Goal: Transaction & Acquisition: Purchase product/service

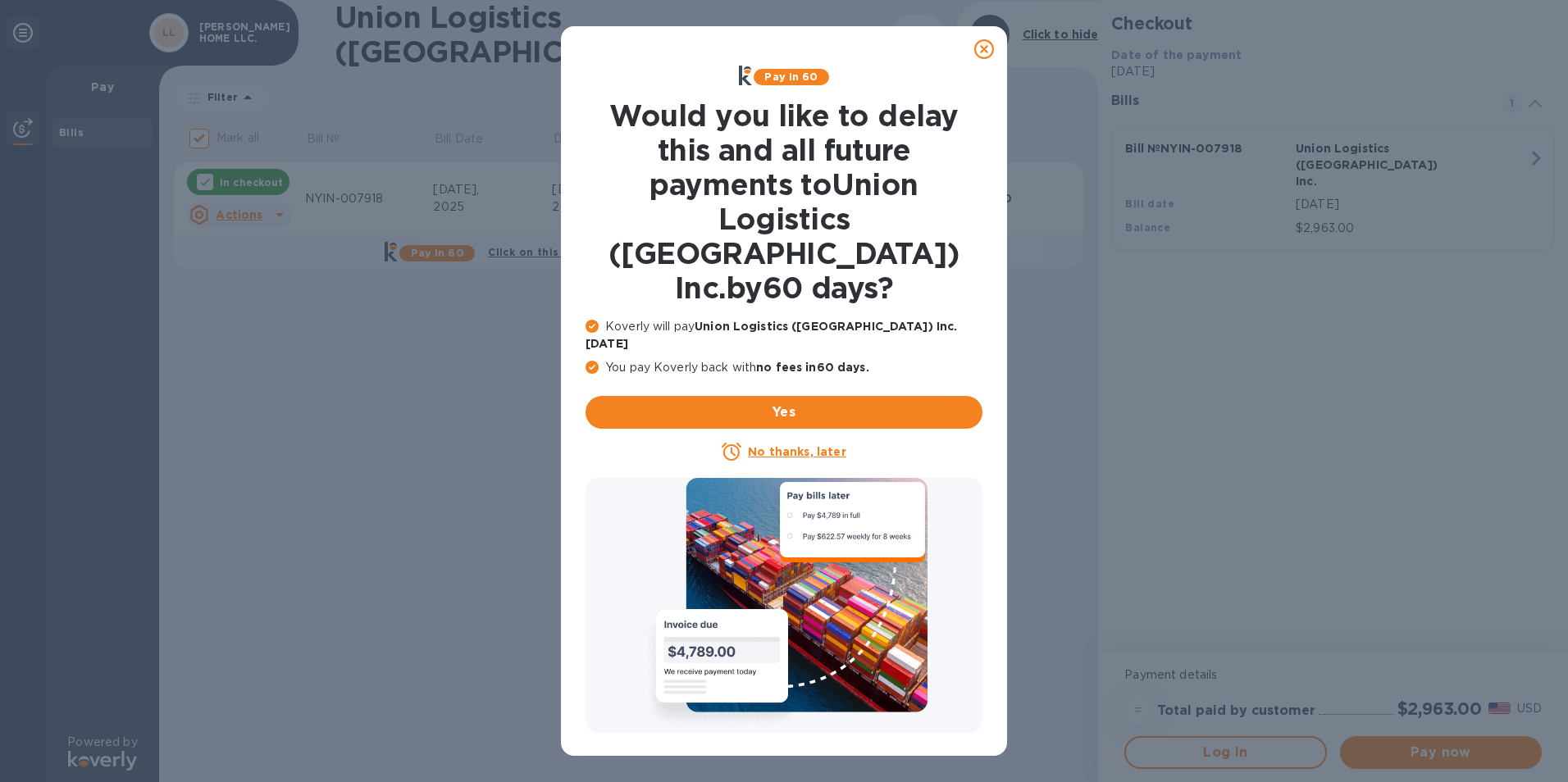
click at [981, 48] on icon at bounding box center [984, 49] width 20 height 20
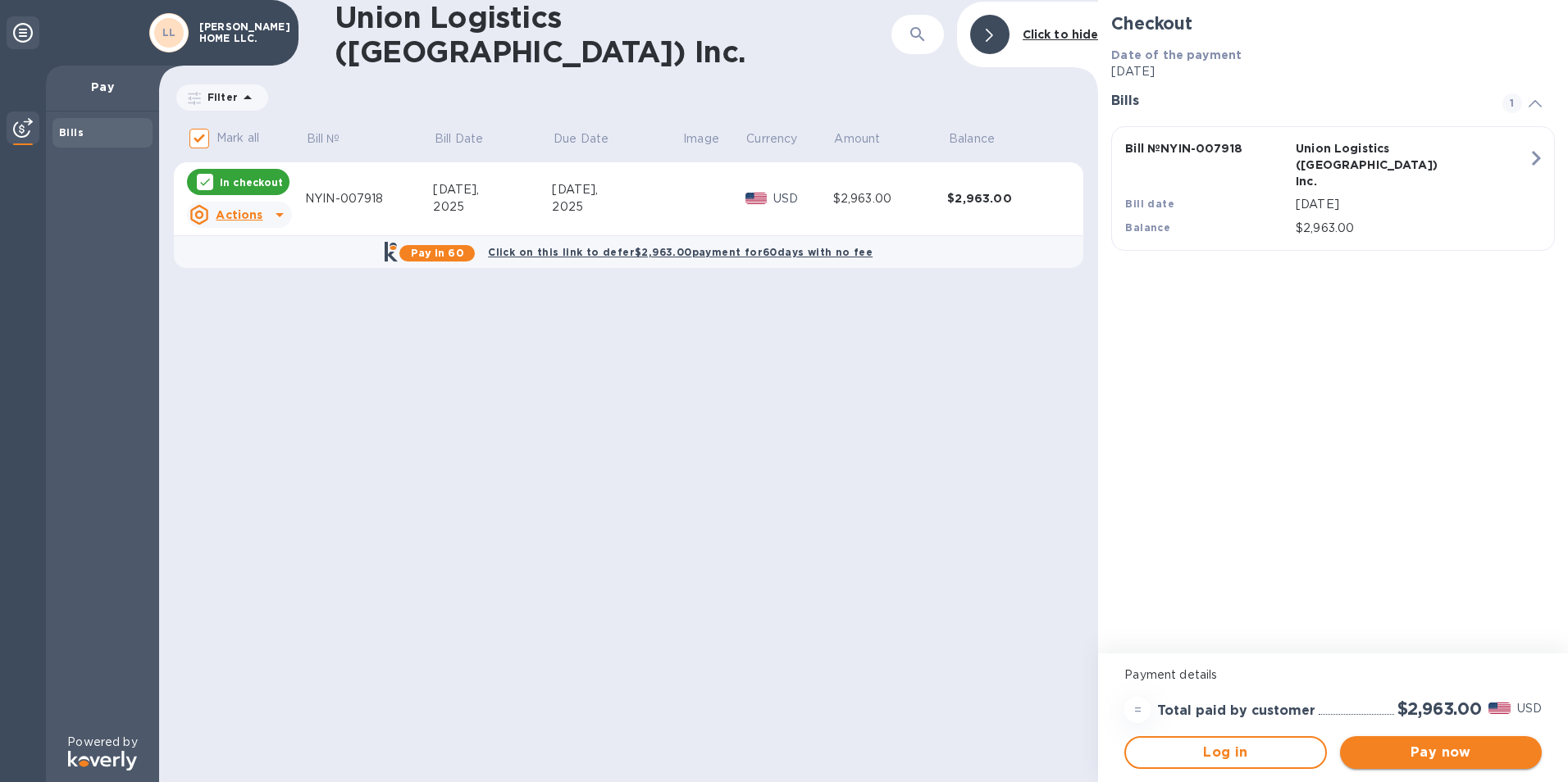
click at [1466, 755] on span "Pay now" at bounding box center [1441, 753] width 176 height 20
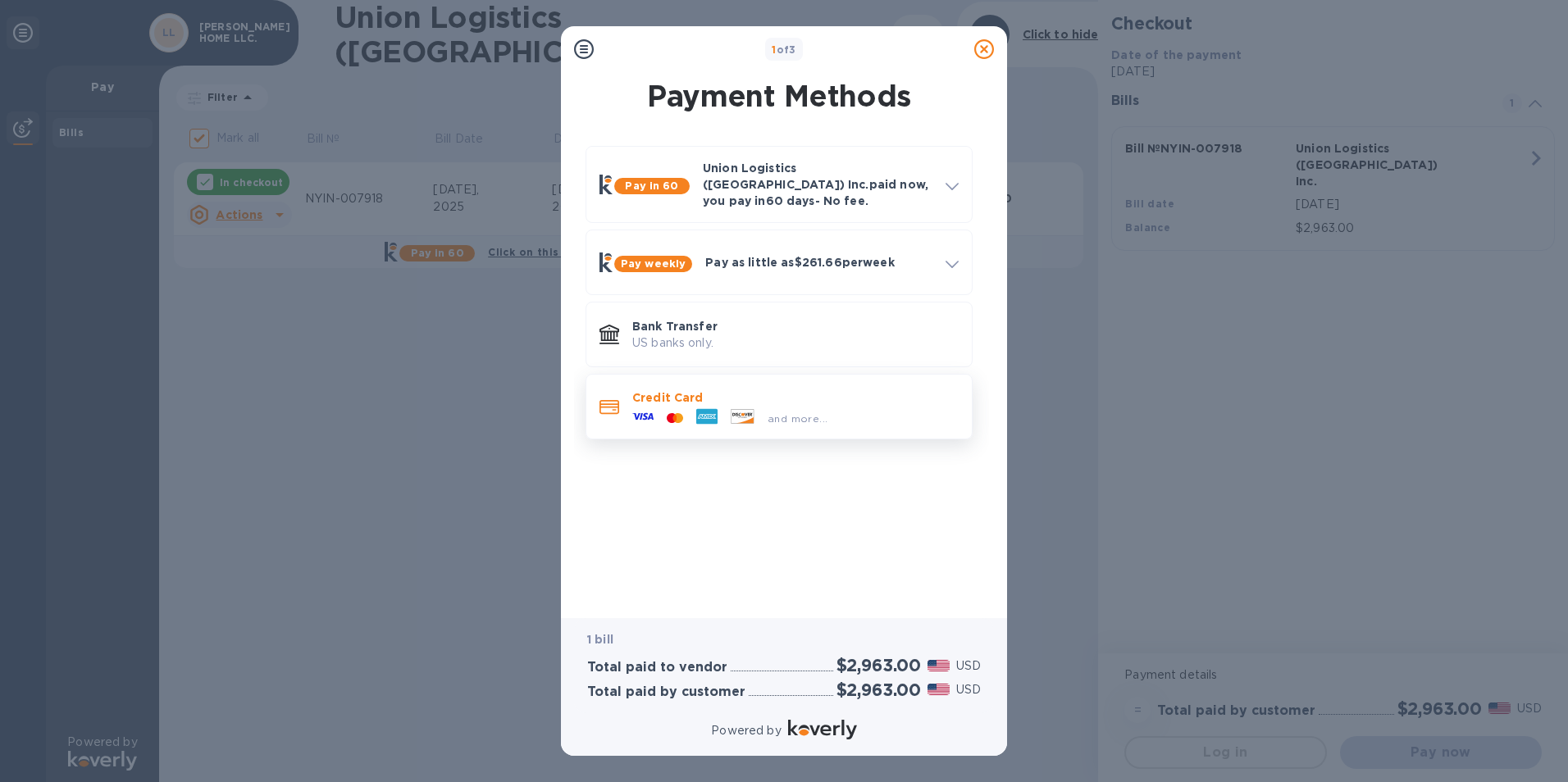
click at [670, 391] on p "Credit Card" at bounding box center [796, 398] width 326 height 17
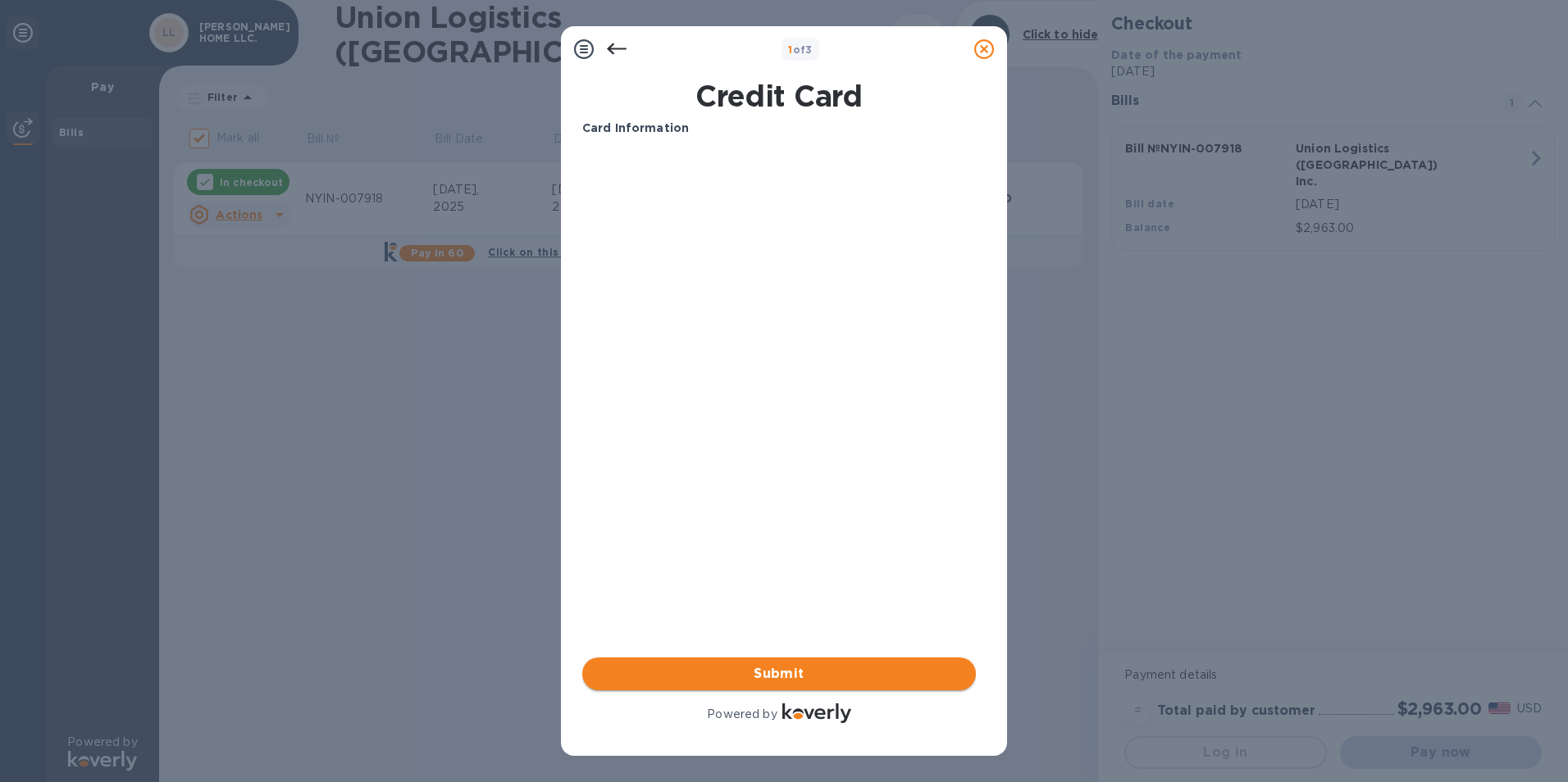
click at [794, 672] on span "Submit" at bounding box center [779, 674] width 367 height 20
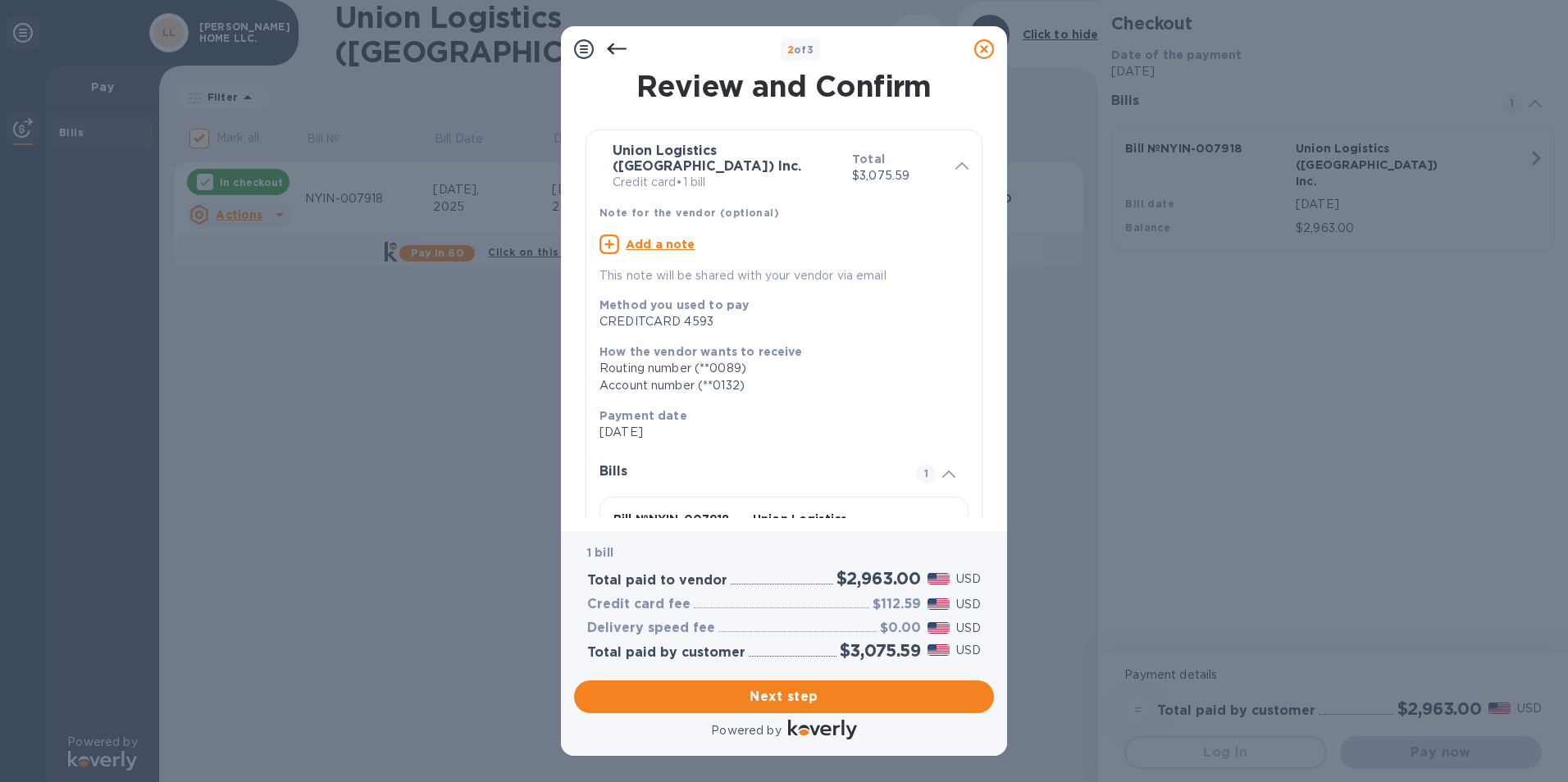
click at [649, 238] on u "Add a note" at bounding box center [660, 244] width 69 height 13
click at [649, 239] on textarea at bounding box center [771, 246] width 343 height 14
type textarea "B00496960"
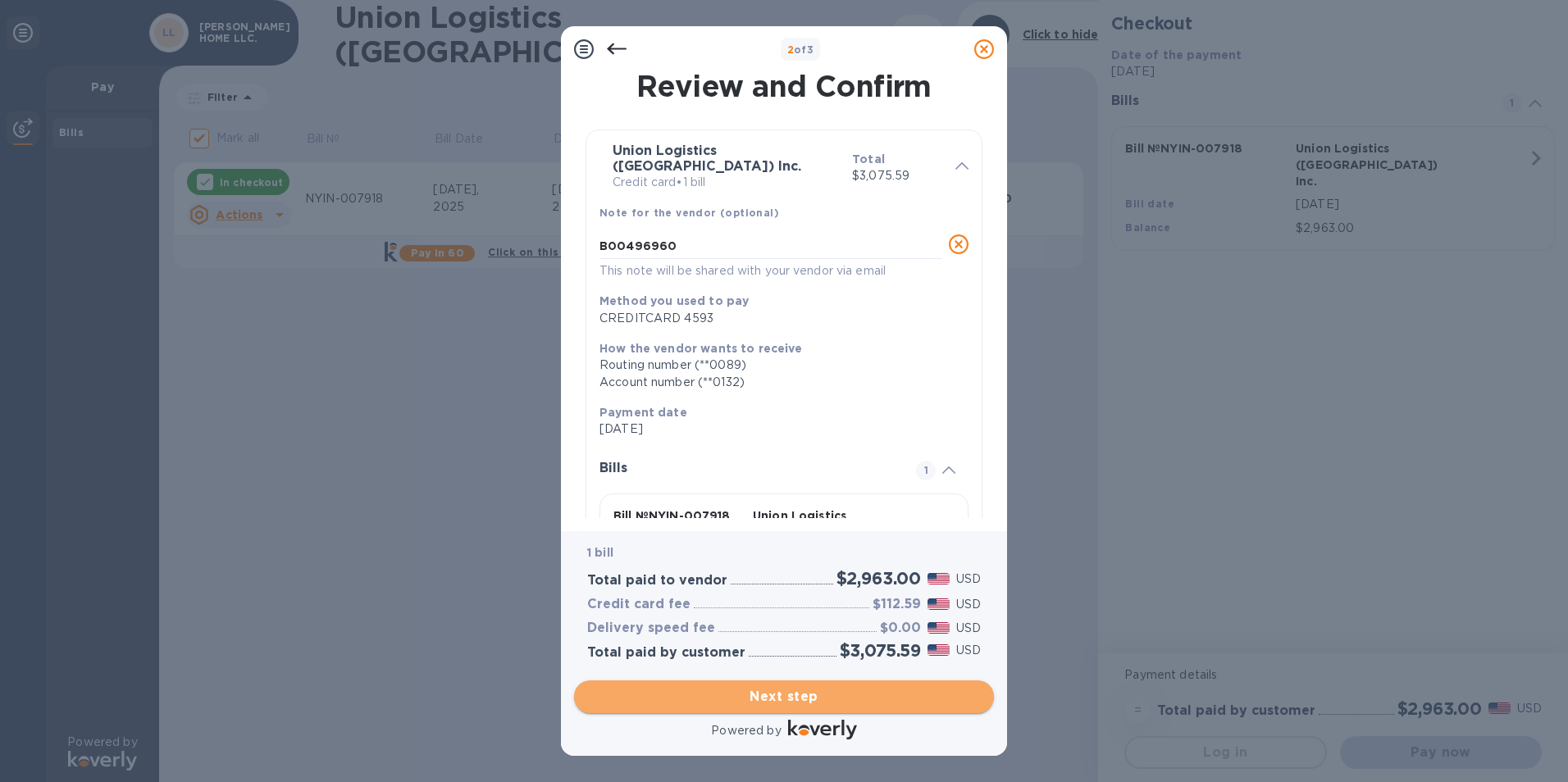
click at [840, 693] on span "Next step" at bounding box center [784, 697] width 393 height 20
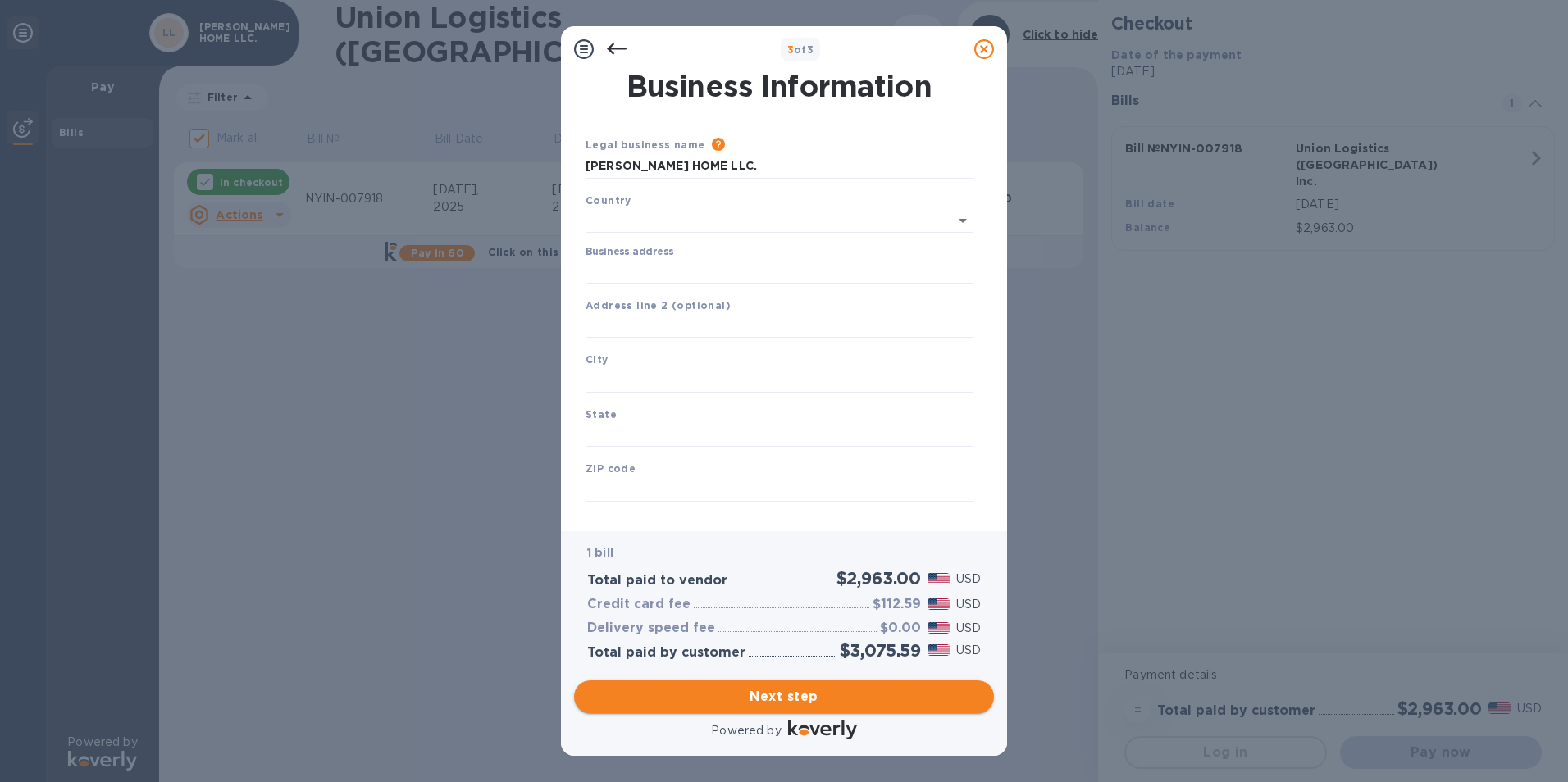
type input "[GEOGRAPHIC_DATA]"
click at [649, 278] on input "Business address" at bounding box center [779, 268] width 387 height 24
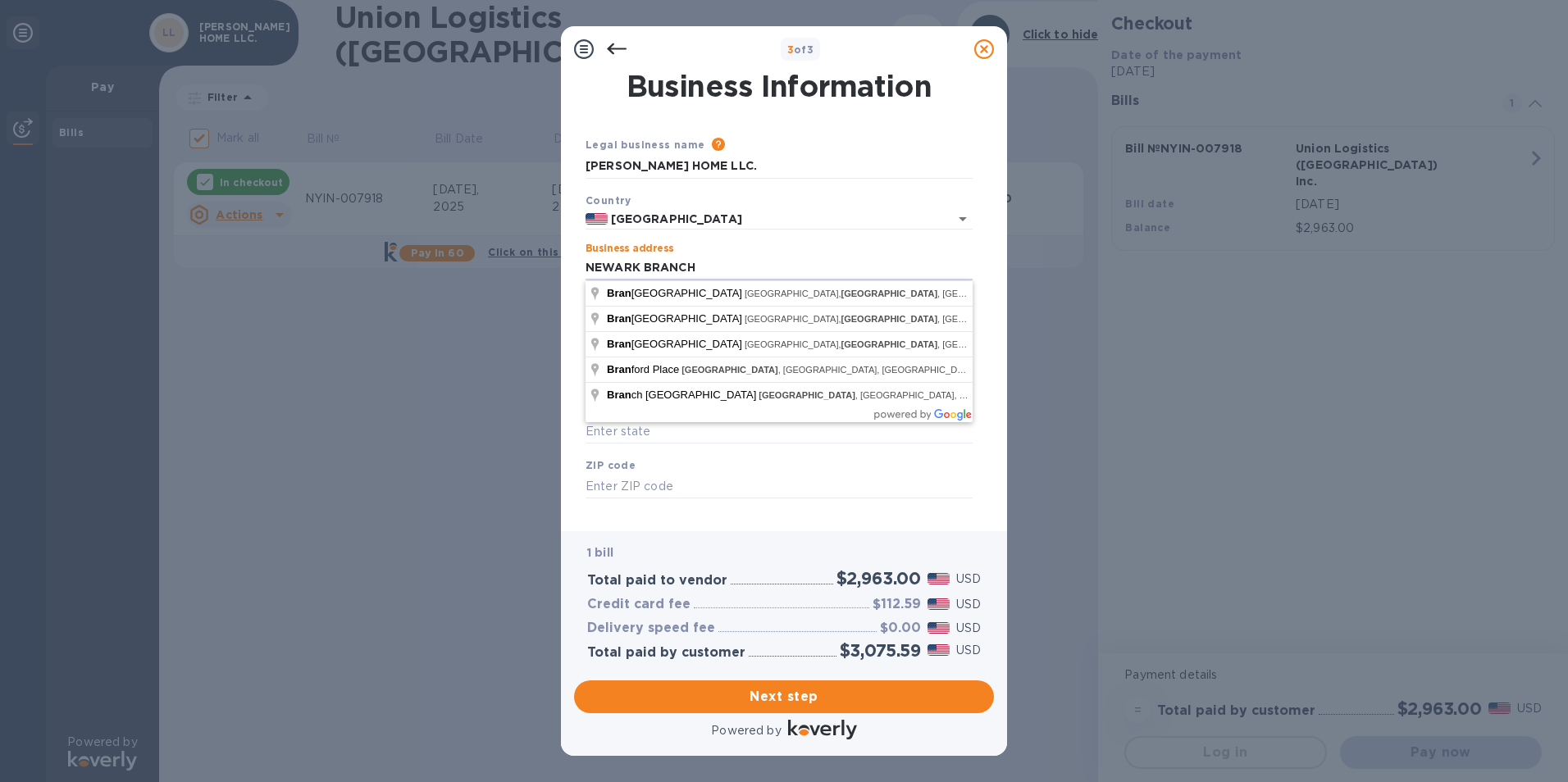
type input "NEWARK BRANCH"
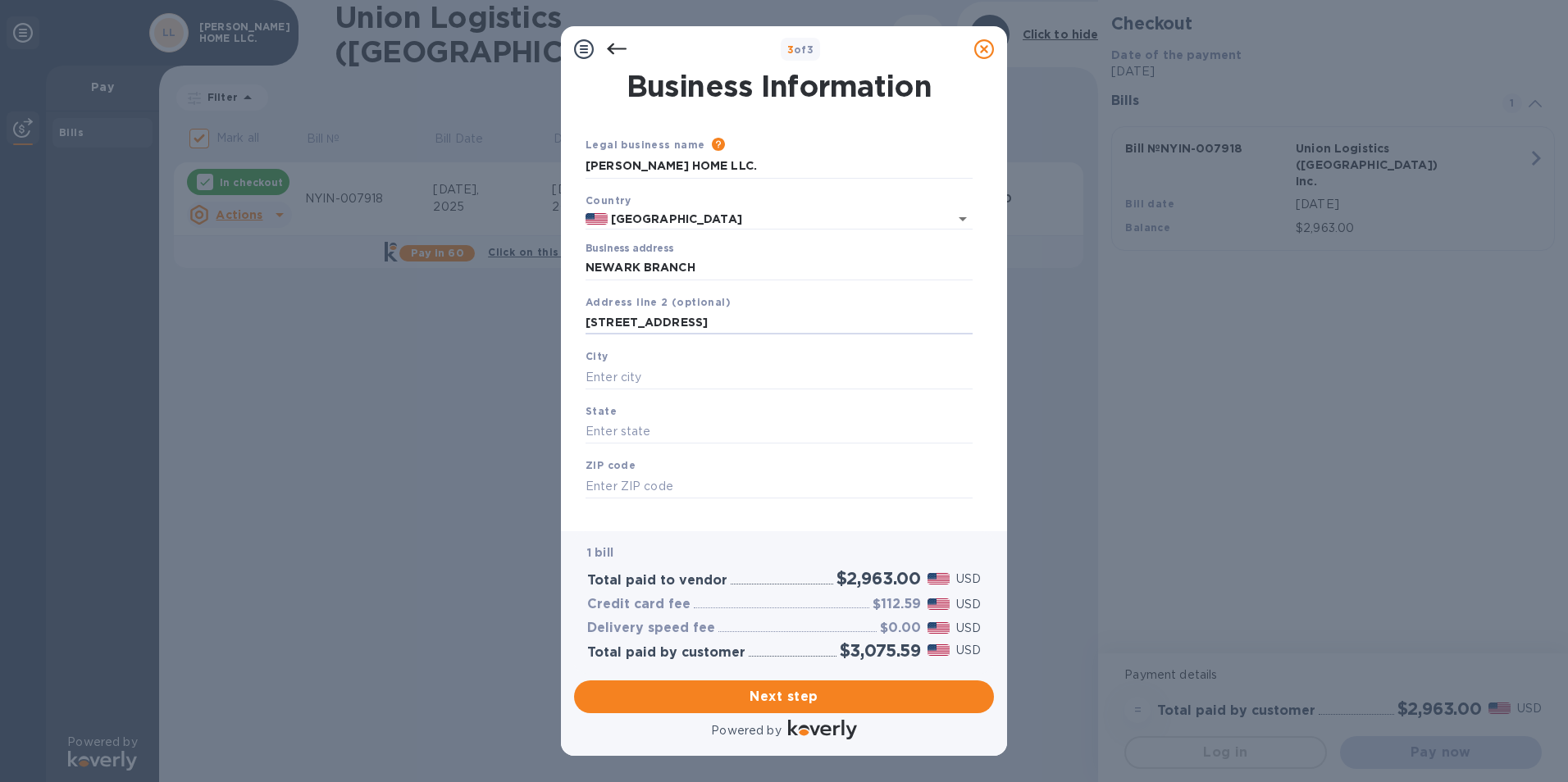
type input "[STREET_ADDRESS]"
type input "[GEOGRAPHIC_DATA]"
type input "NY"
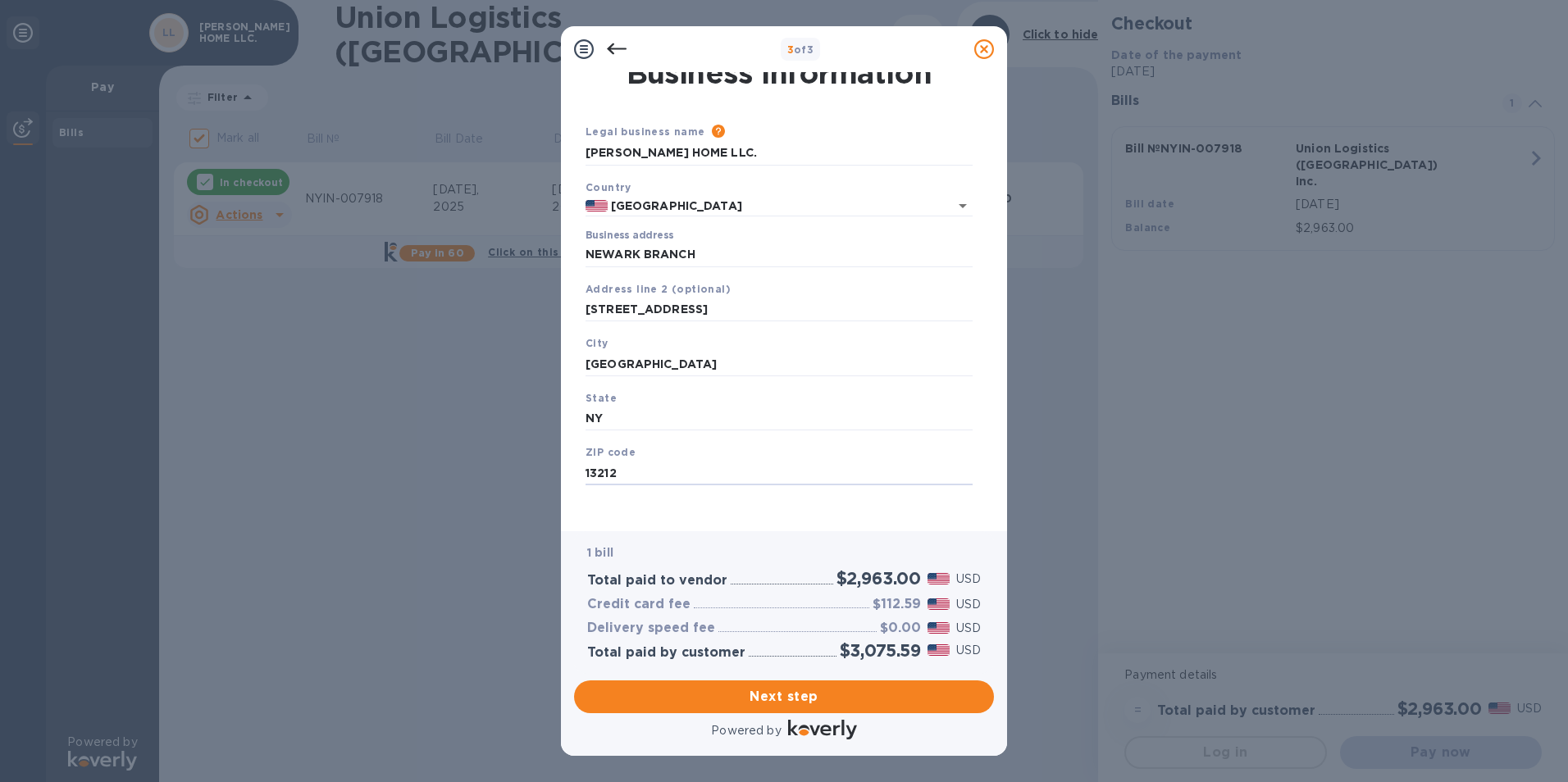
scroll to position [20, 0]
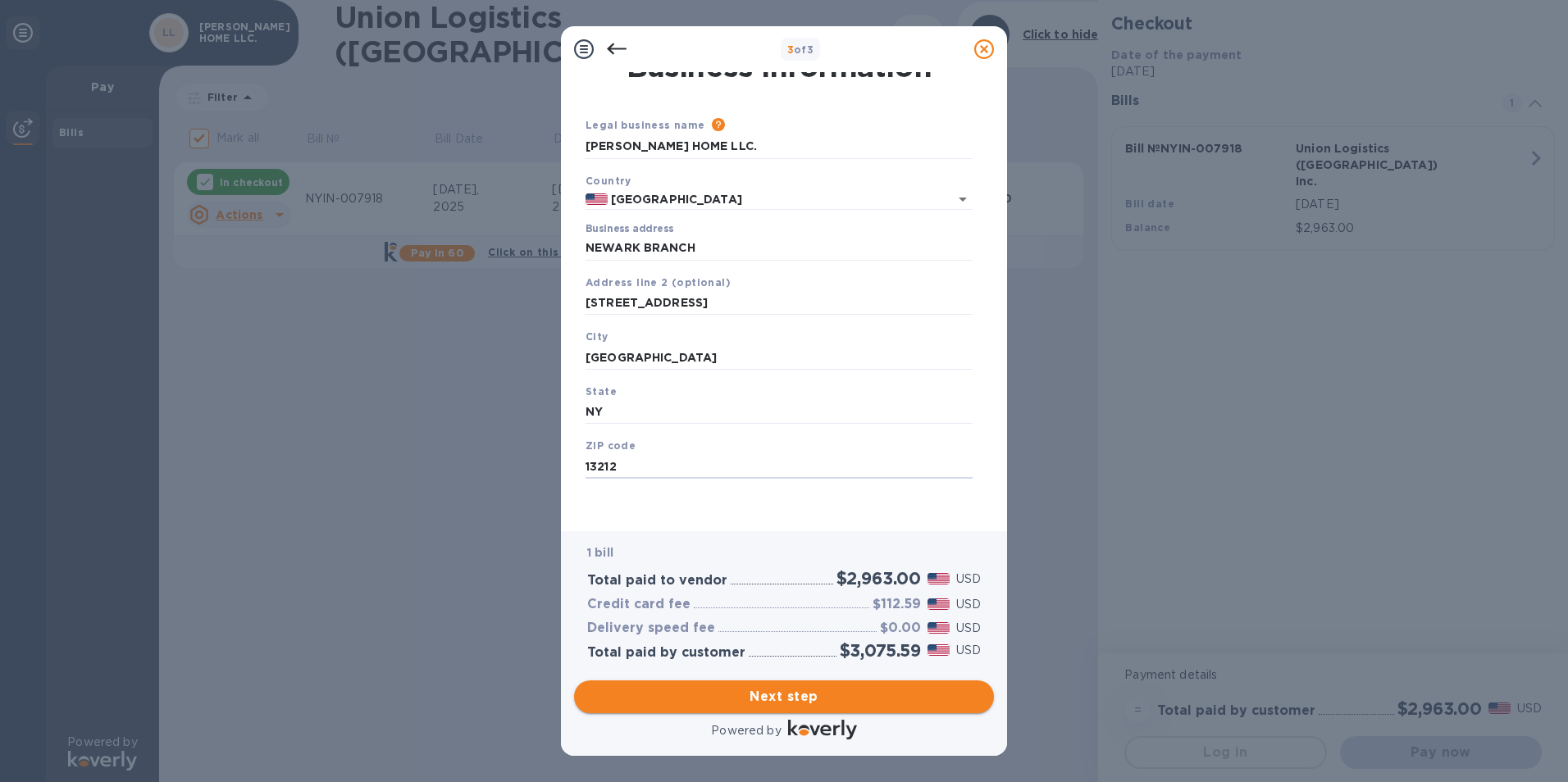
type input "13212"
click at [795, 692] on span "Next step" at bounding box center [784, 697] width 393 height 20
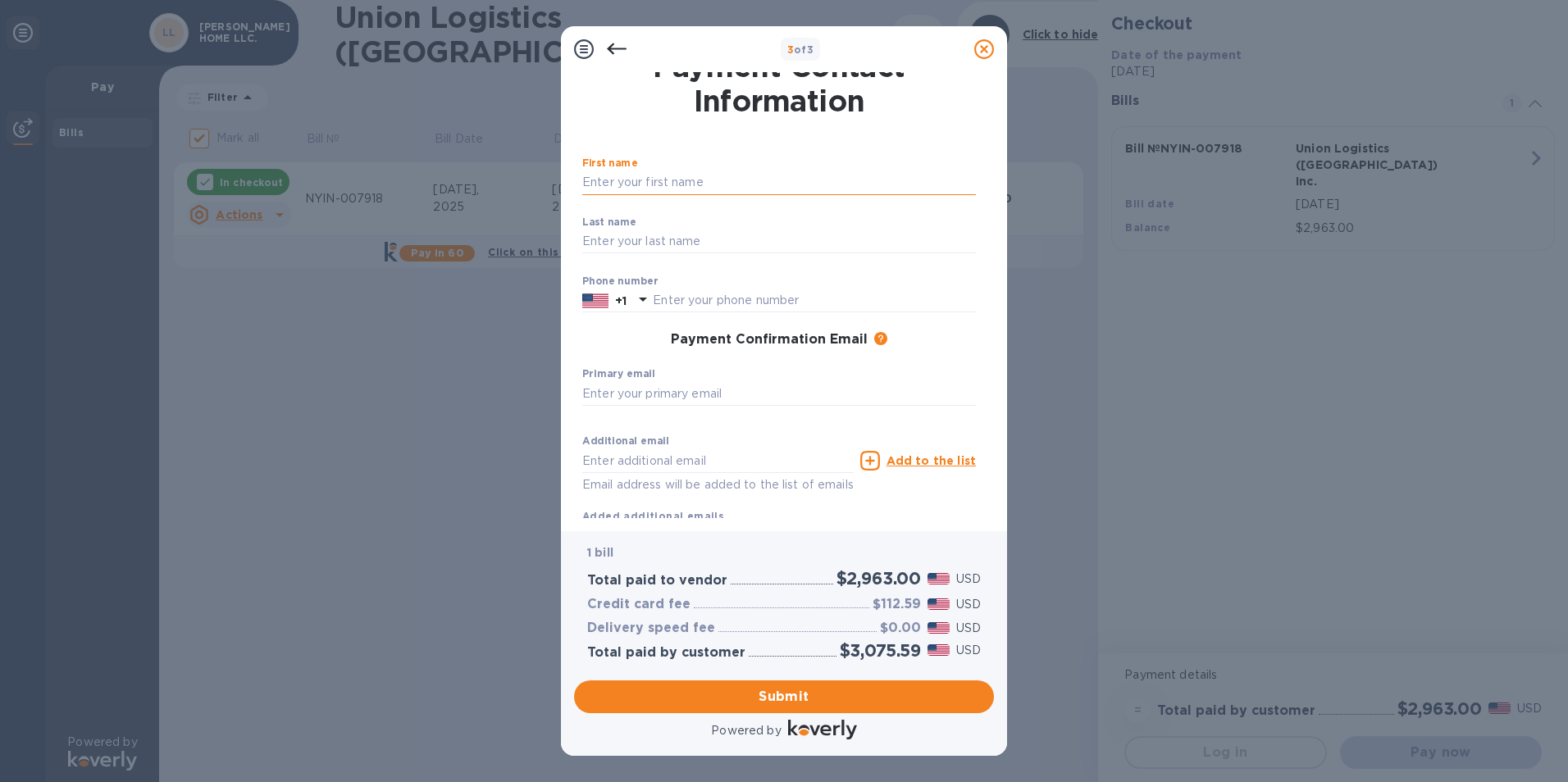
click at [678, 180] on input "text" at bounding box center [779, 182] width 393 height 24
type input "[PERSON_NAME]"
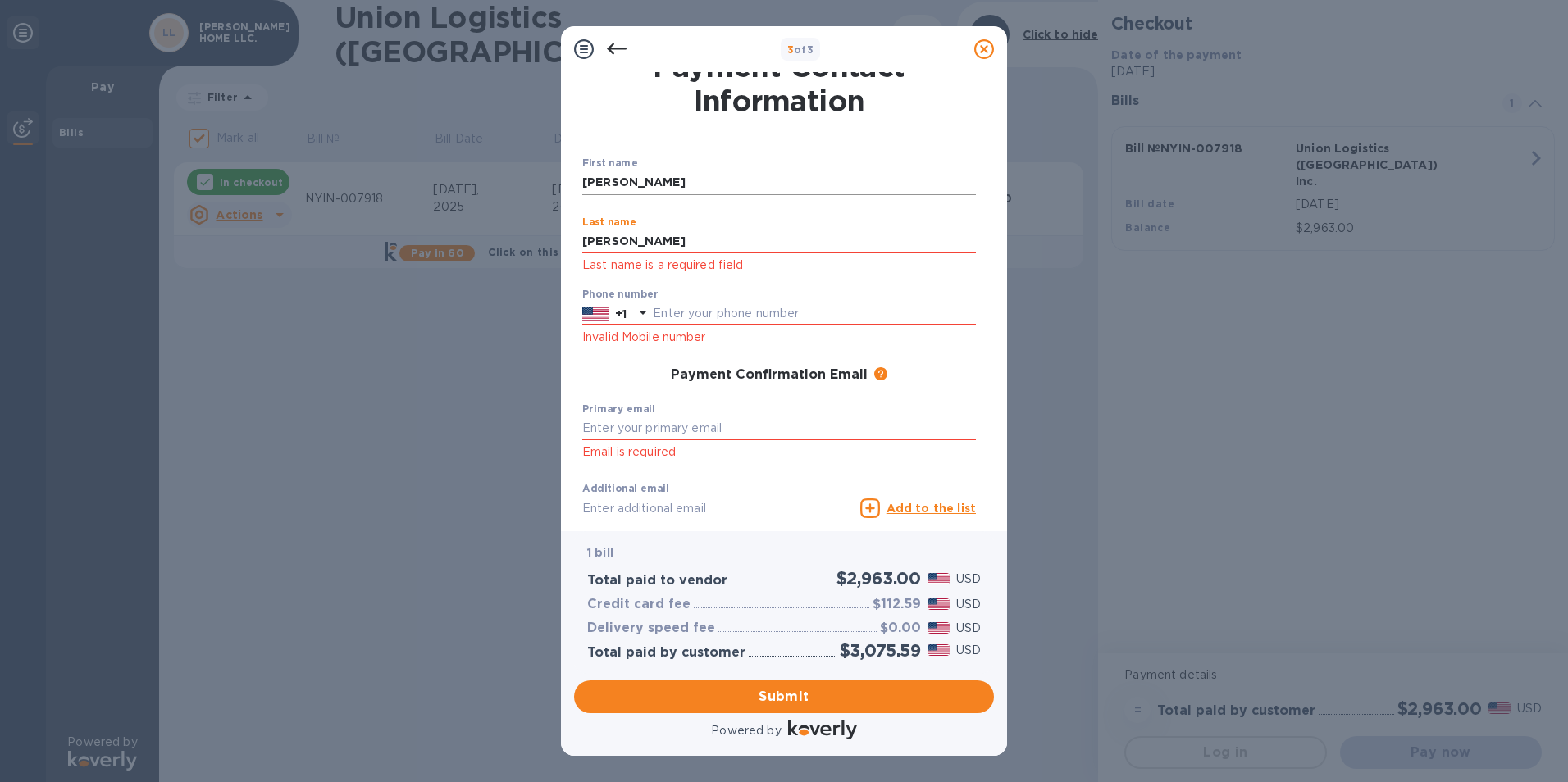
type input "[PERSON_NAME]"
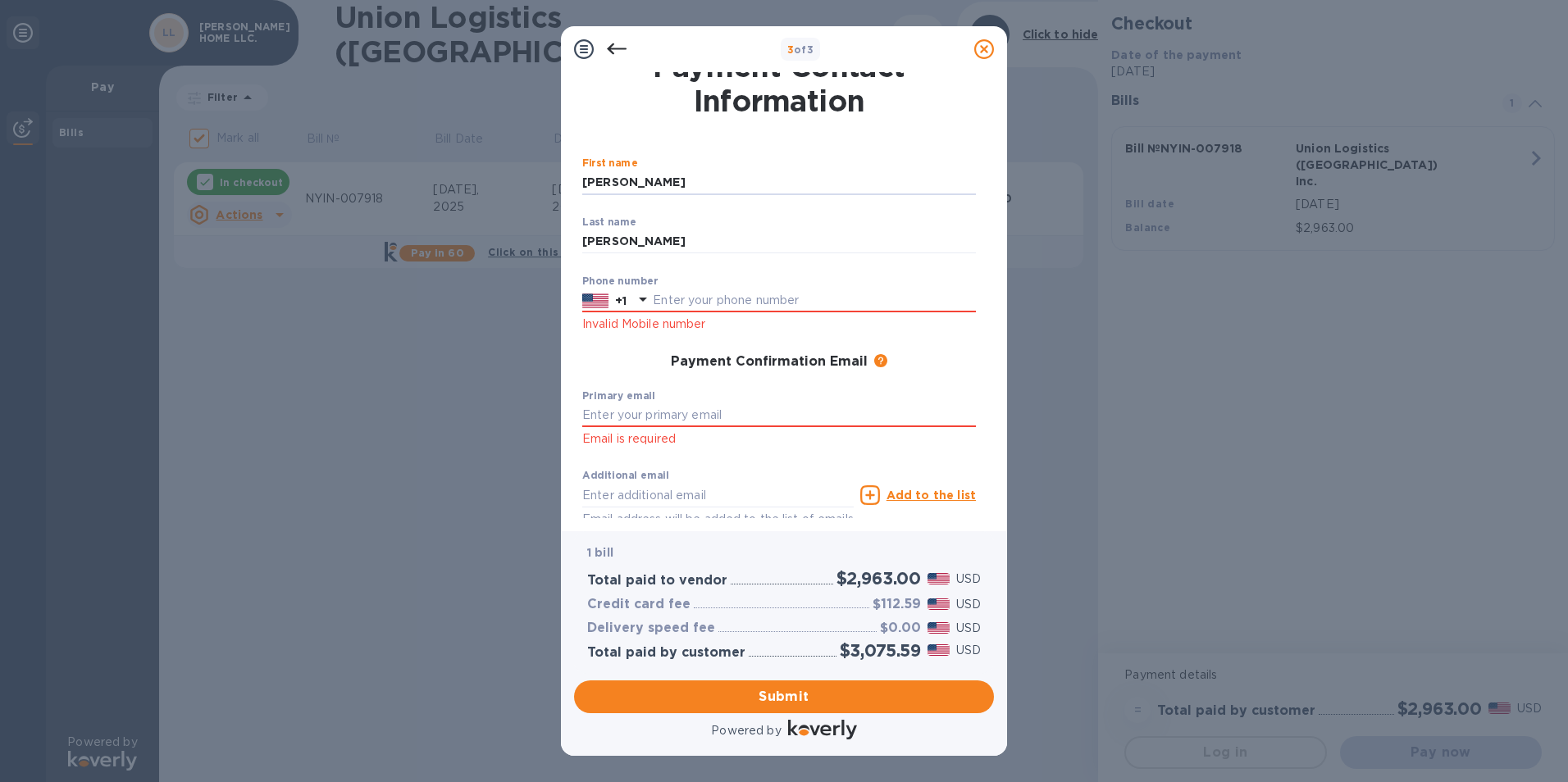
drag, startPoint x: 678, startPoint y: 180, endPoint x: 537, endPoint y: 206, distance: 143.4
click at [542, 202] on div "3 of 3 Payment Contact Information First name [PERSON_NAME] ​ Last name [PERSON…" at bounding box center [784, 391] width 1568 height 782
type input "[GEOGRAPHIC_DATA]"
type input "BRANCH"
click at [657, 304] on input "text" at bounding box center [814, 300] width 323 height 24
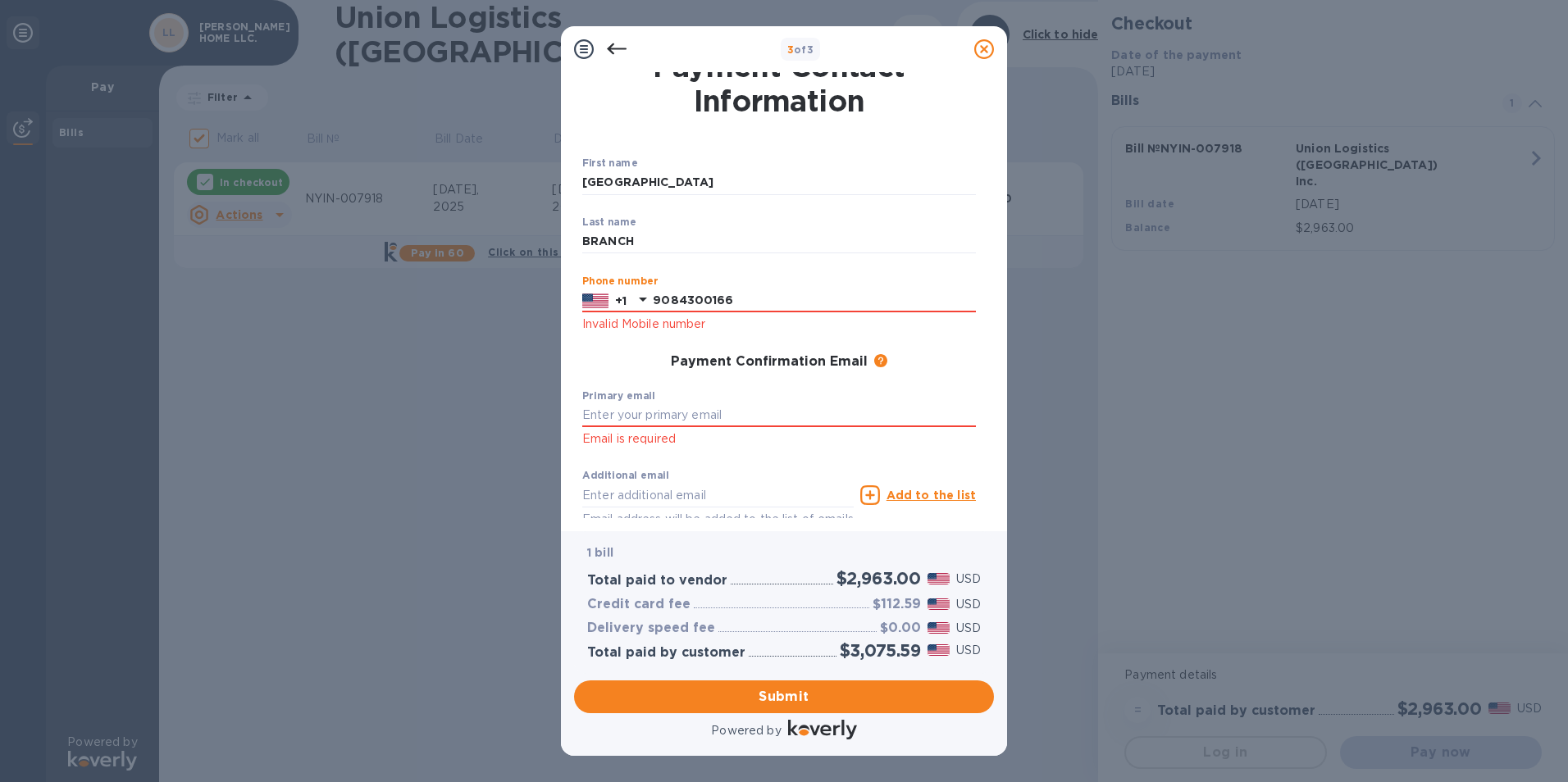
type input "9084300166"
type input "[EMAIL_ADDRESS][DOMAIN_NAME]"
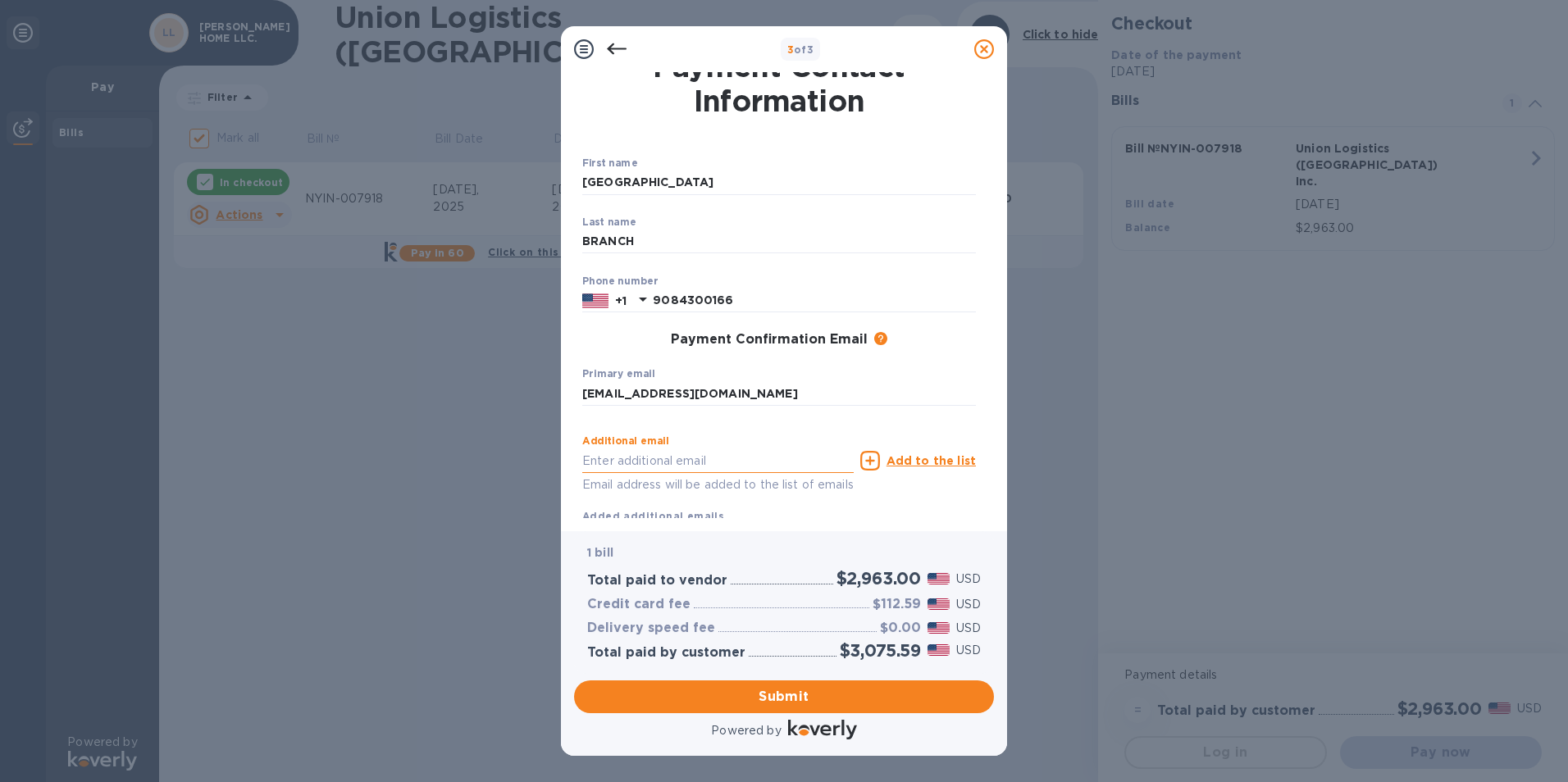
scroll to position [71, 0]
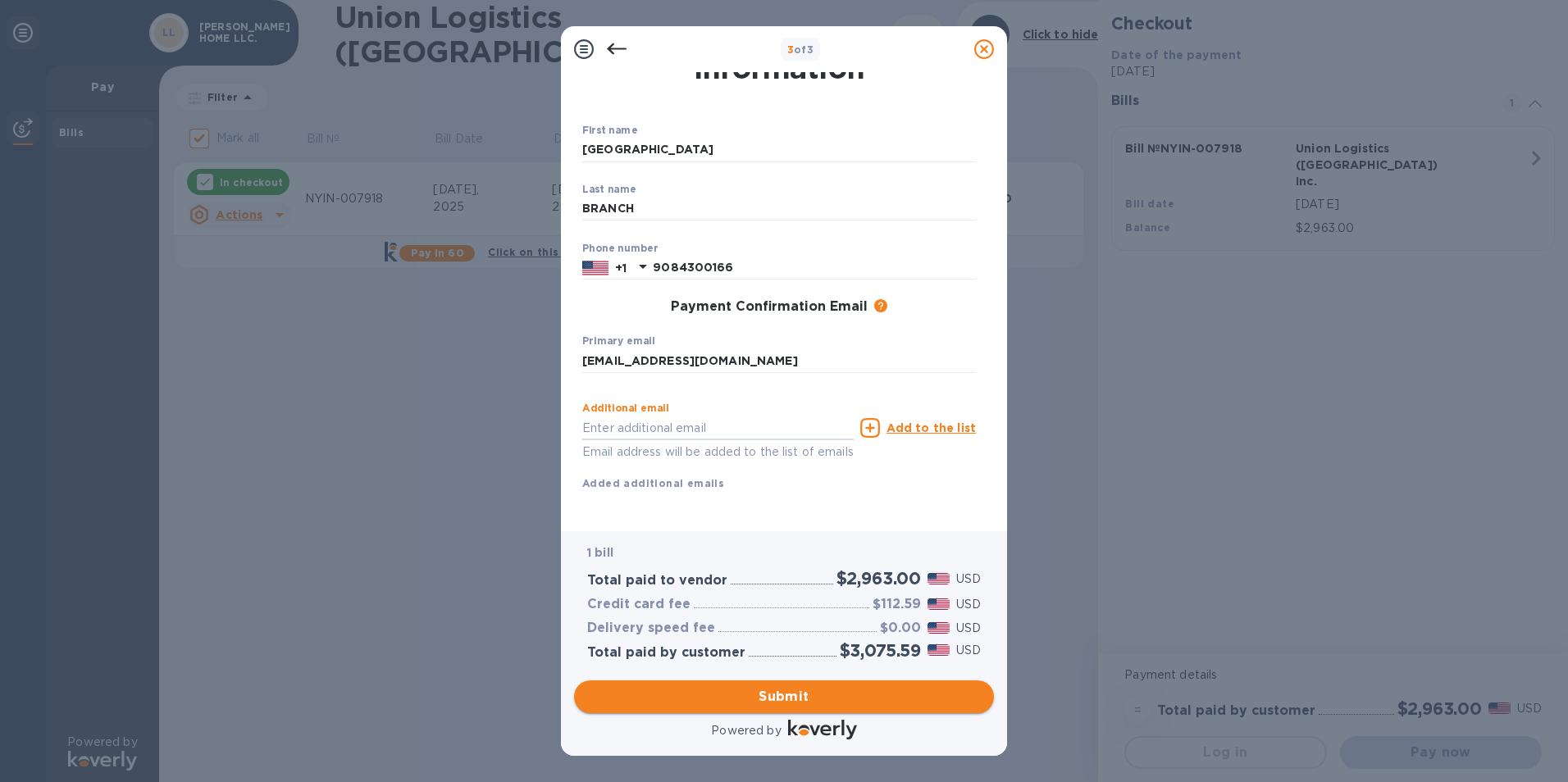
click at [771, 695] on span "Submit" at bounding box center [784, 697] width 393 height 20
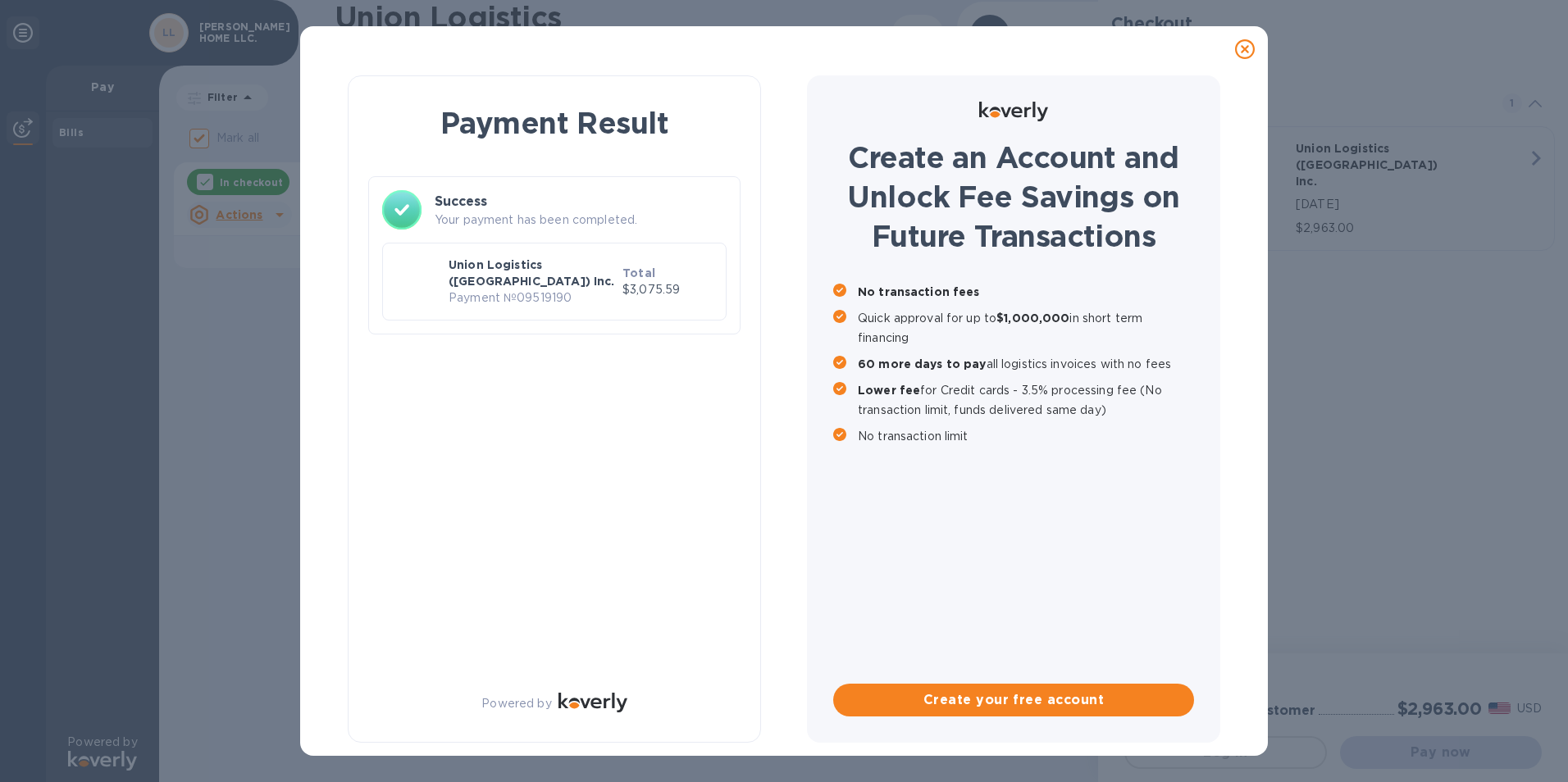
checkbox input "false"
click at [571, 289] on p "Payment № 09519190" at bounding box center [532, 298] width 167 height 18
